Goal: Task Accomplishment & Management: Complete application form

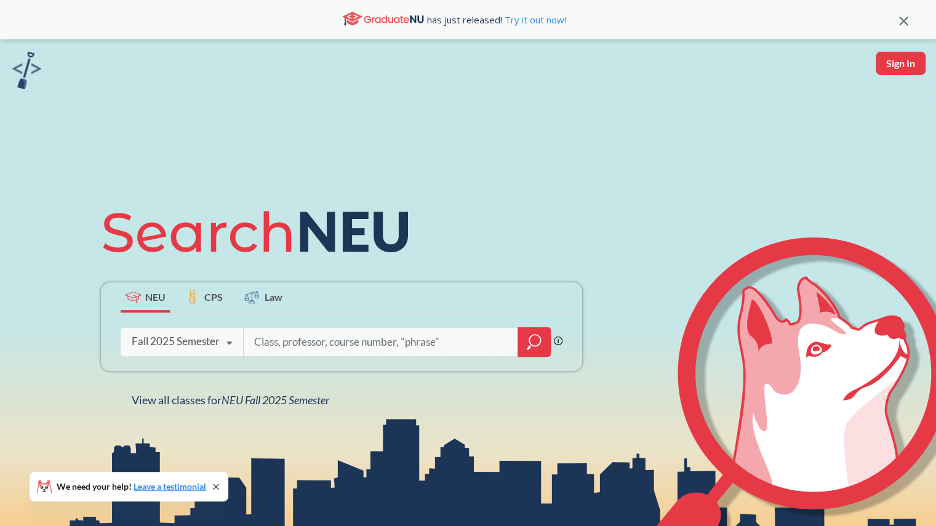
scroll to position [227, 0]
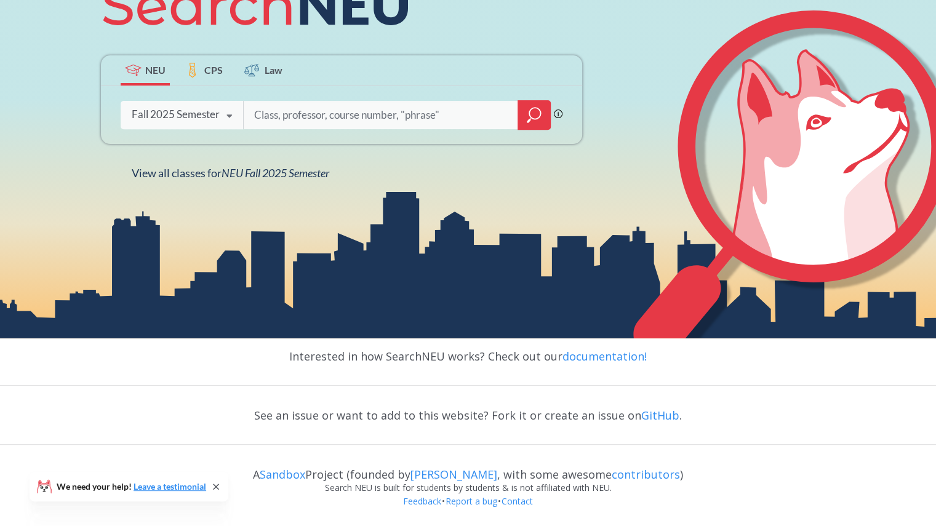
click at [316, 116] on input "search" at bounding box center [381, 115] width 256 height 26
type input "schm 2301"
click at [541, 104] on div at bounding box center [533, 115] width 33 height 30
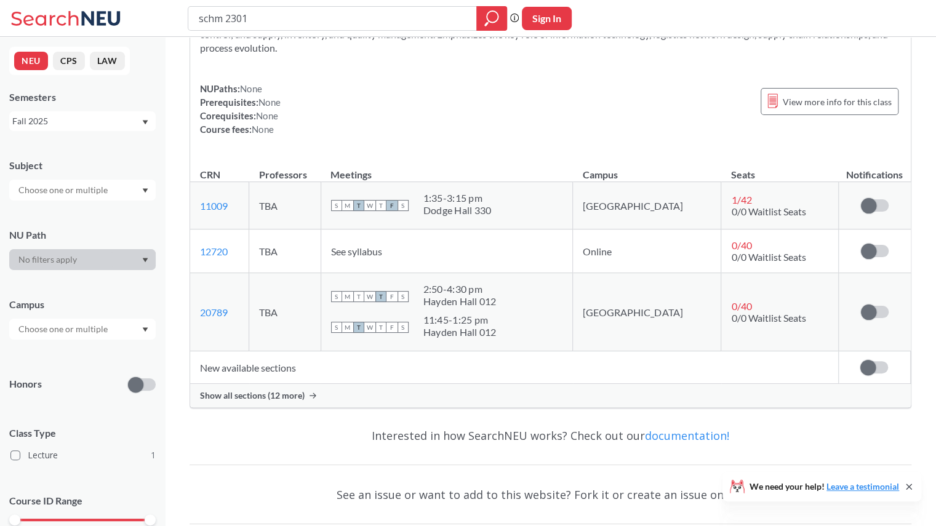
scroll to position [128, 0]
click at [625, 196] on td "[GEOGRAPHIC_DATA]" at bounding box center [647, 204] width 148 height 47
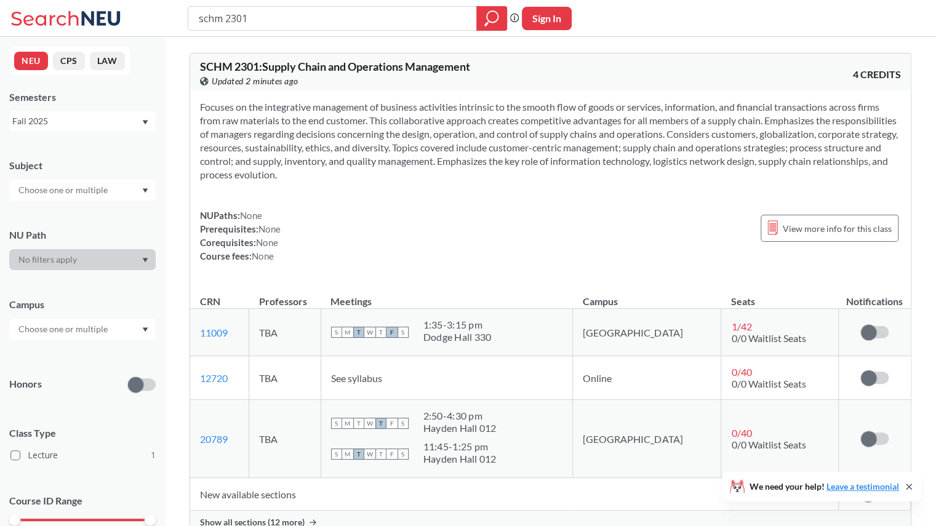
scroll to position [1, 0]
click at [89, 324] on input "text" at bounding box center [63, 329] width 103 height 15
click at [104, 327] on input "text" at bounding box center [63, 329] width 103 height 15
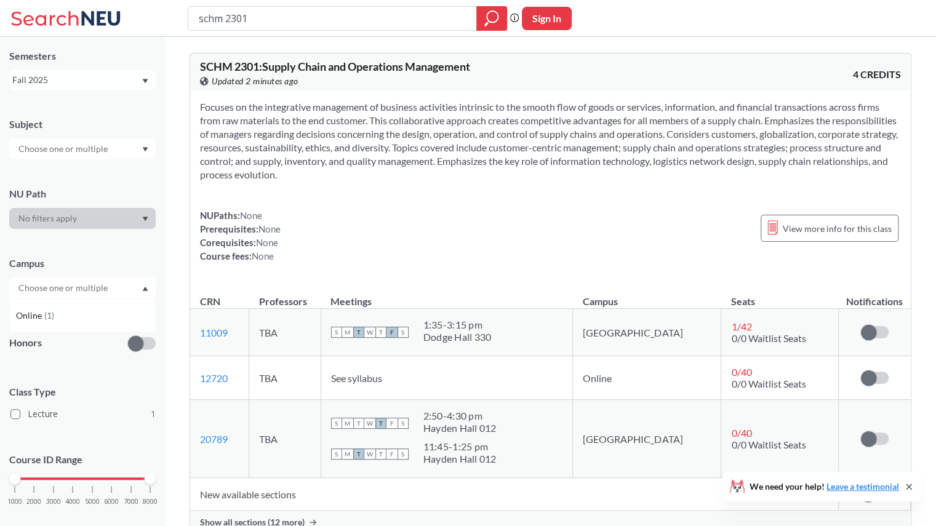
scroll to position [0, 0]
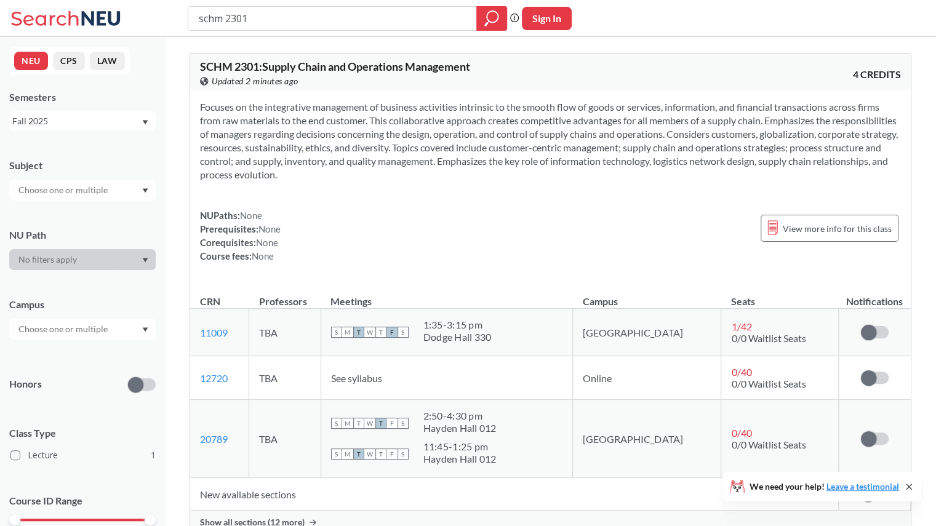
click at [130, 190] on div at bounding box center [82, 190] width 146 height 21
click at [102, 215] on div "SCHM ( 1 )" at bounding box center [85, 212] width 139 height 14
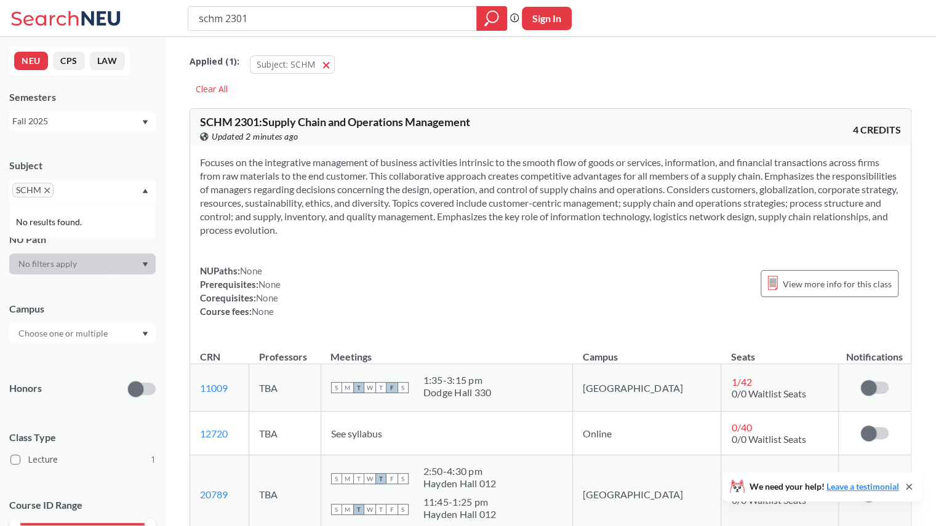
scroll to position [63, 0]
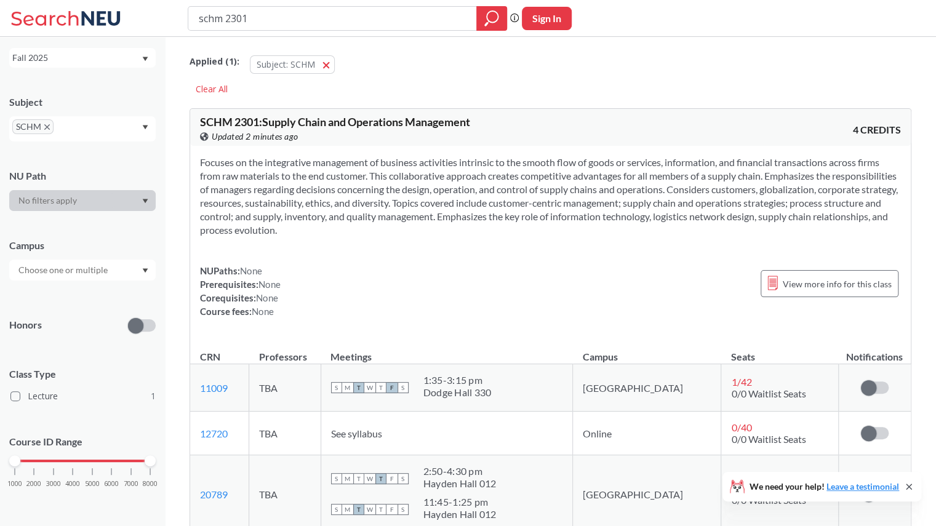
click at [101, 272] on input "text" at bounding box center [63, 270] width 103 height 15
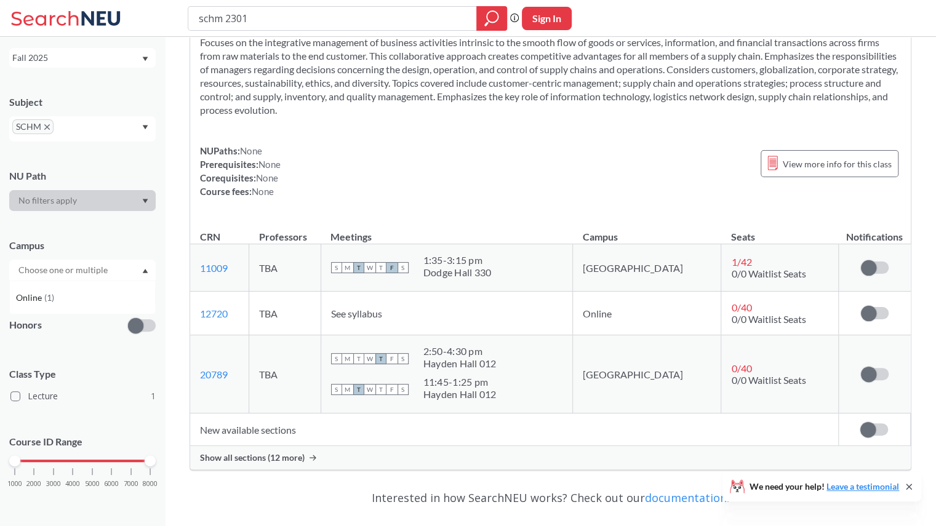
scroll to position [119, 0]
click at [909, 489] on icon at bounding box center [909, 487] width 10 height 10
click at [271, 461] on span "Show all sections (12 more)" at bounding box center [252, 458] width 105 height 11
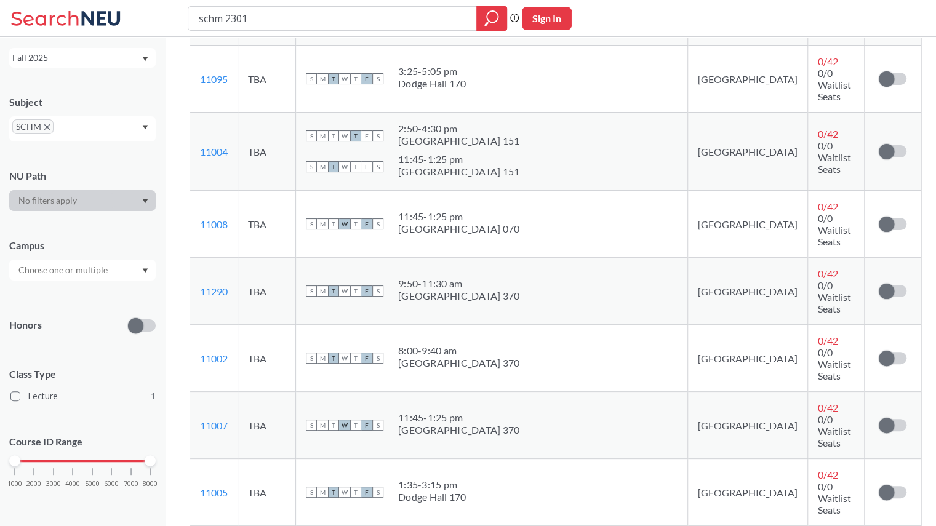
scroll to position [672, 0]
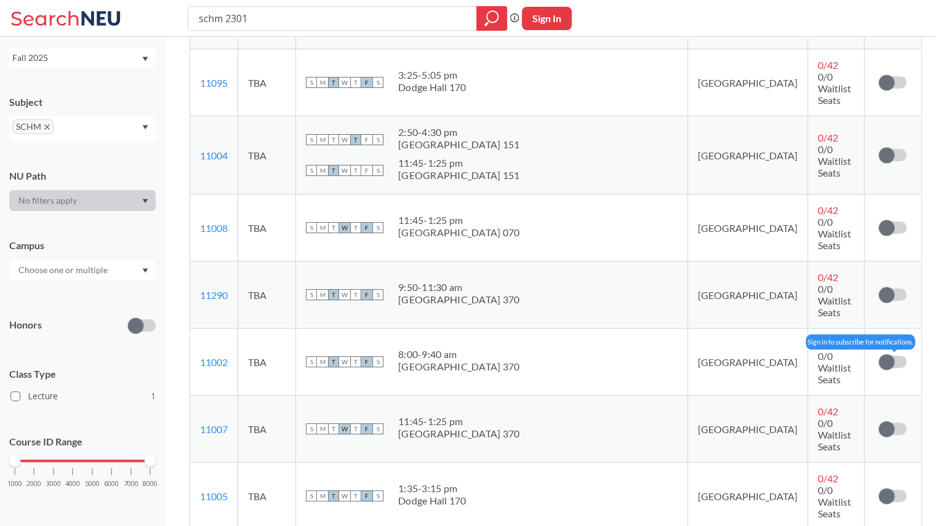
click at [879, 354] on span at bounding box center [886, 361] width 15 height 15
click at [879, 356] on input "checkbox" at bounding box center [879, 356] width 0 height 0
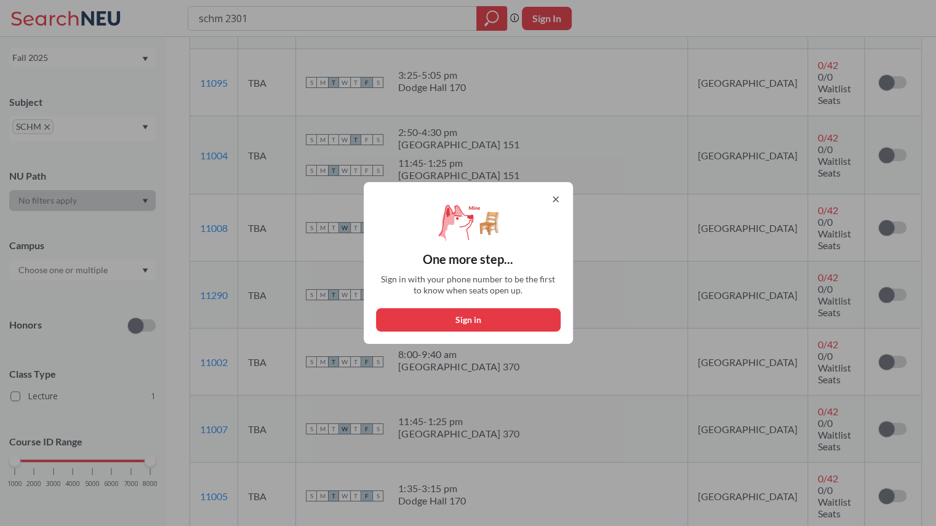
click at [517, 318] on button "Sign in" at bounding box center [468, 319] width 185 height 23
select select "US"
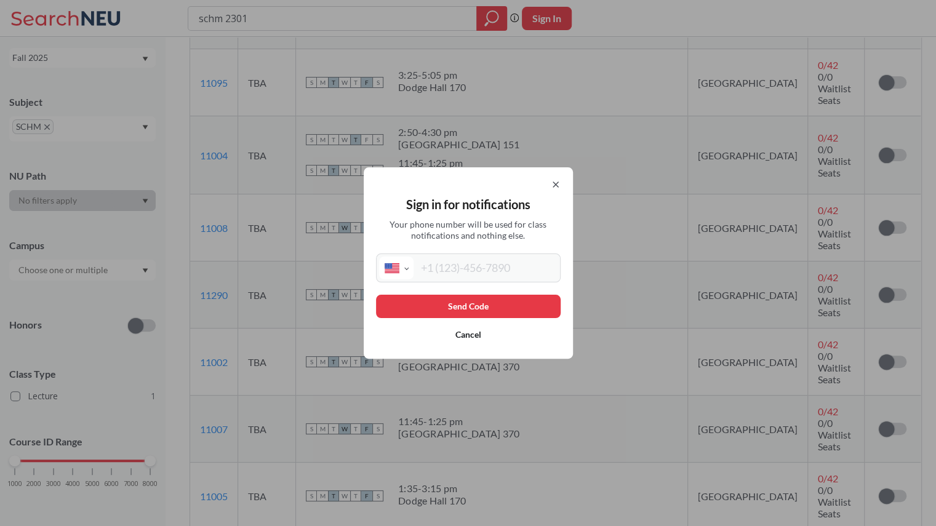
click at [457, 274] on input "tel" at bounding box center [485, 268] width 144 height 23
type input "[PHONE_NUMBER]"
click at [479, 305] on button "Send Code" at bounding box center [468, 306] width 185 height 23
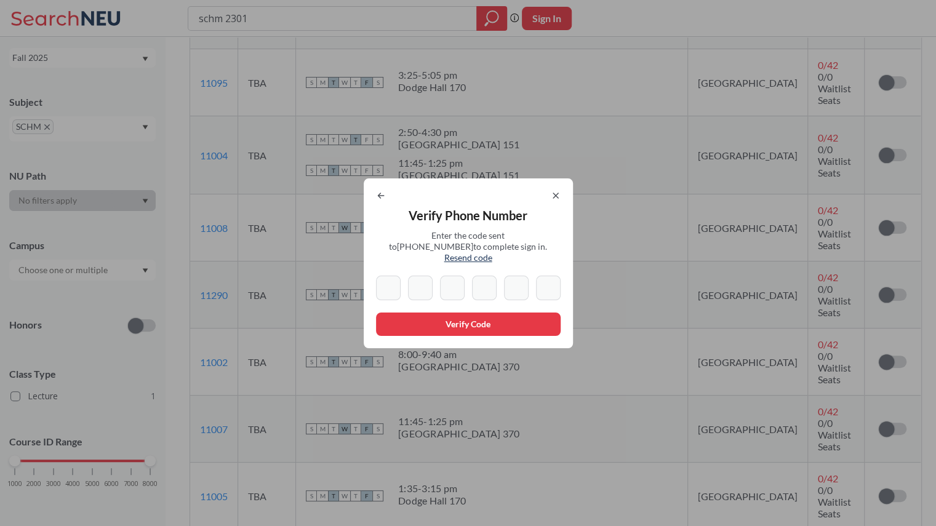
type input "7"
type input "0"
type input "2"
type input "1"
type input "3"
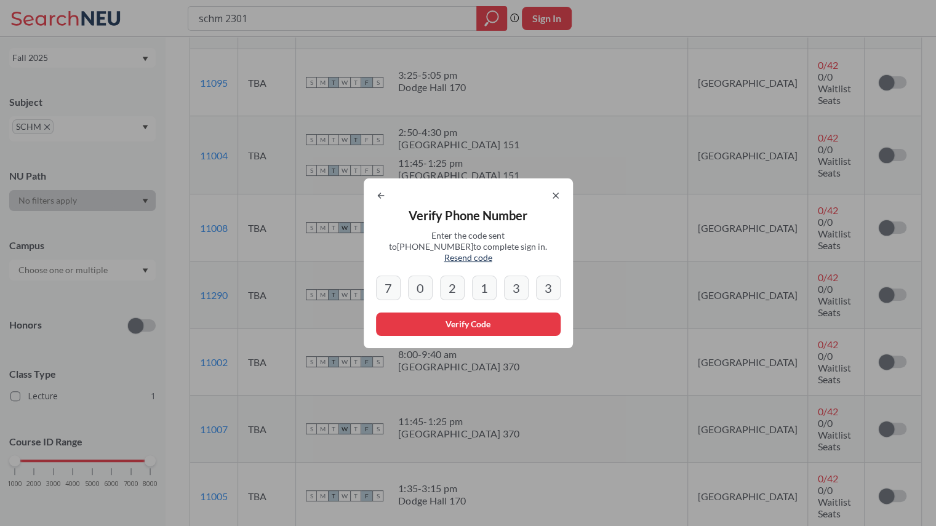
type input "3"
click at [527, 313] on button "Verify Code" at bounding box center [468, 324] width 185 height 23
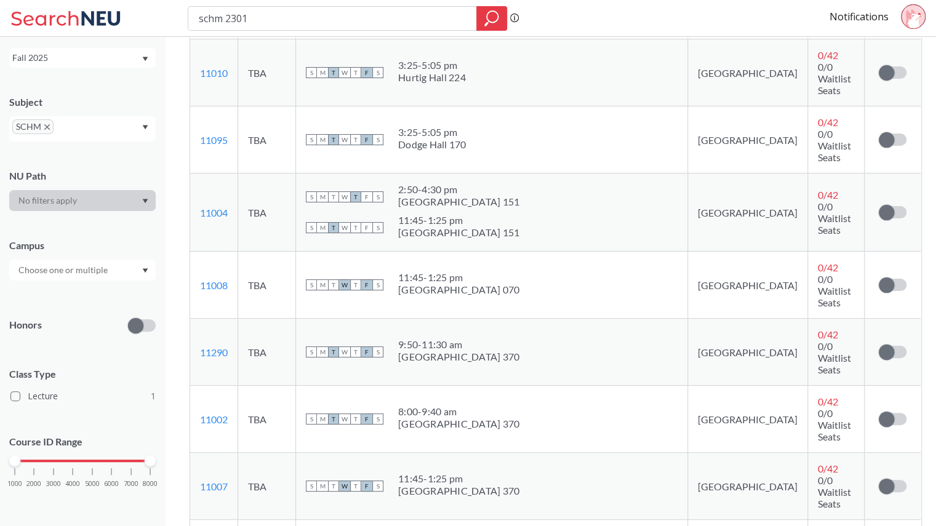
scroll to position [616, 0]
click at [879, 344] on span at bounding box center [886, 351] width 15 height 15
click at [879, 345] on input "checkbox" at bounding box center [879, 345] width 0 height 0
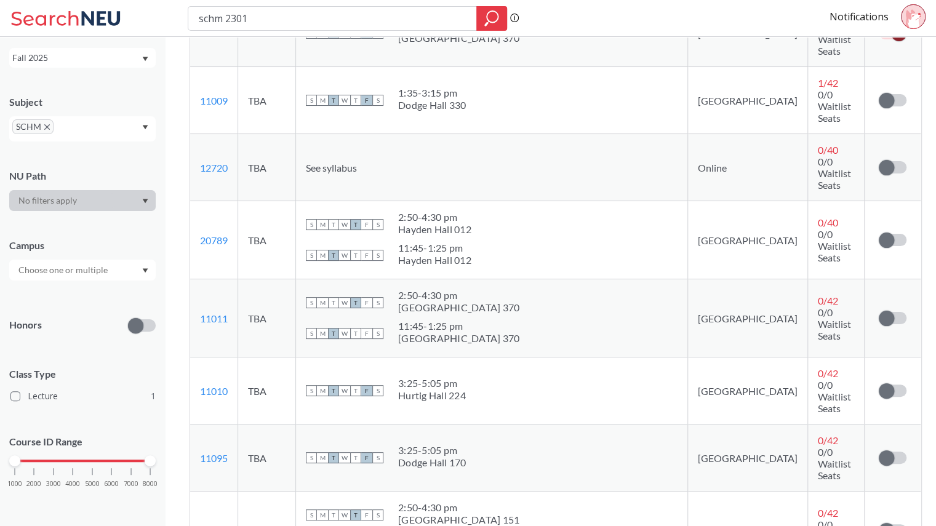
scroll to position [364, 0]
